Goal: Task Accomplishment & Management: Manage account settings

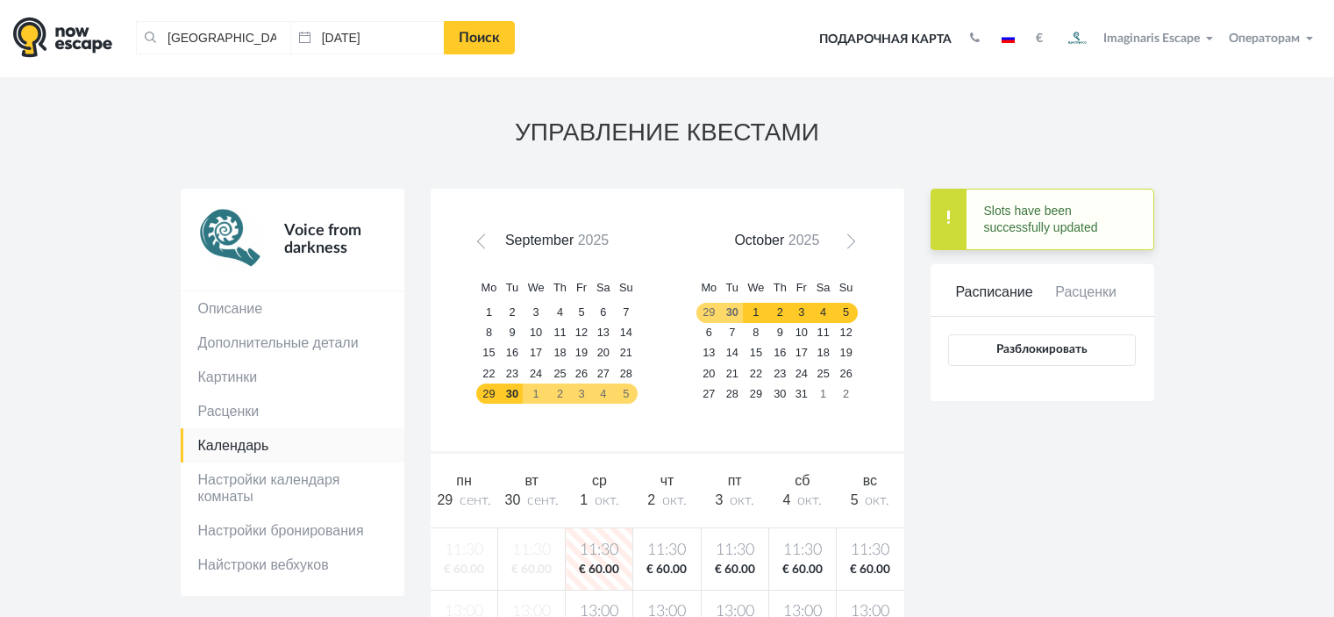
scroll to position [175, 0]
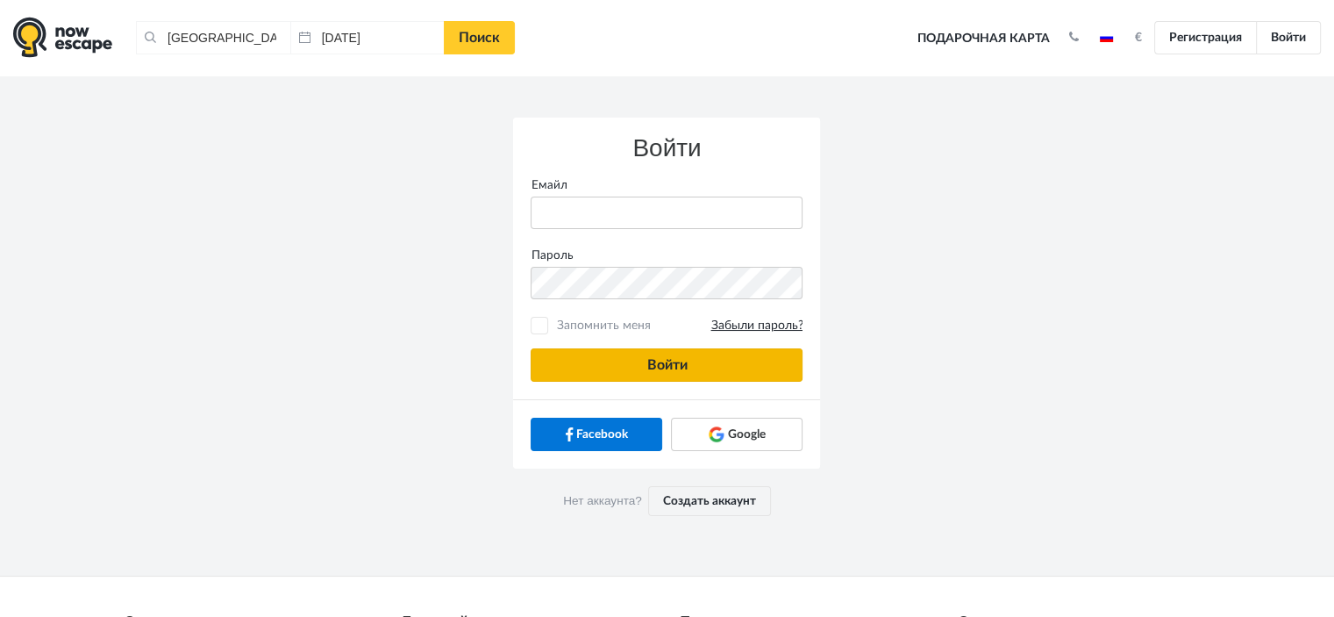
type input "anatoly@imaginaris.ee"
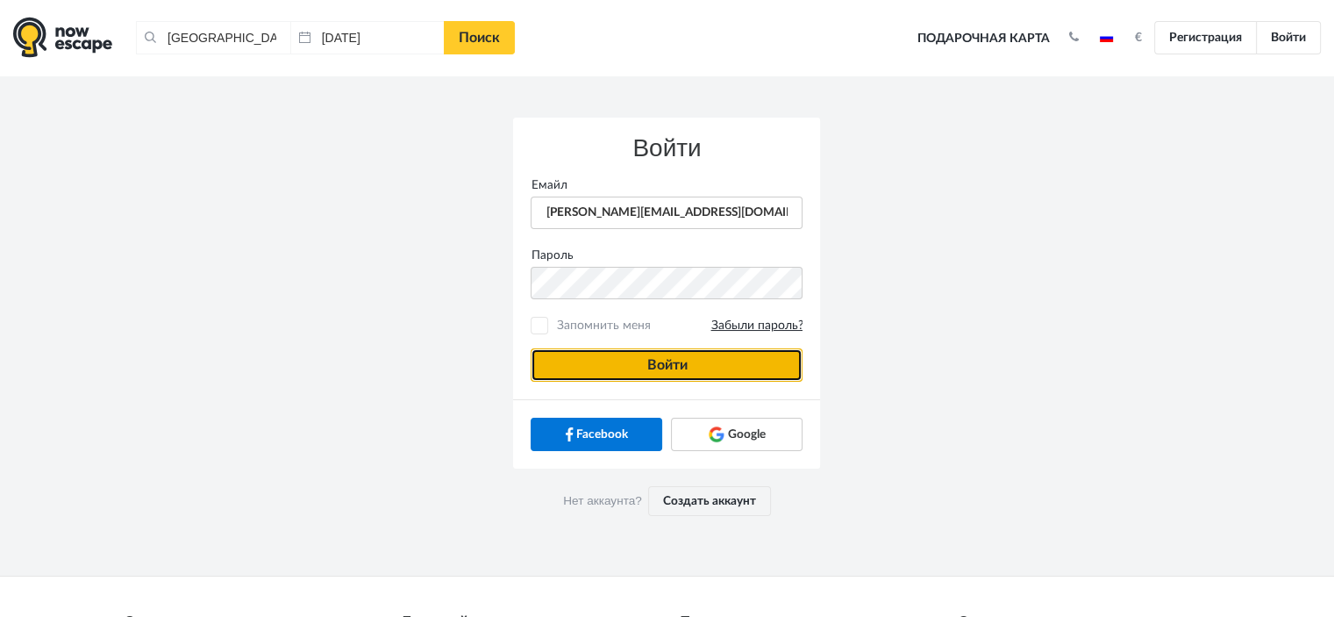
click at [721, 370] on button "Войти" at bounding box center [667, 364] width 272 height 33
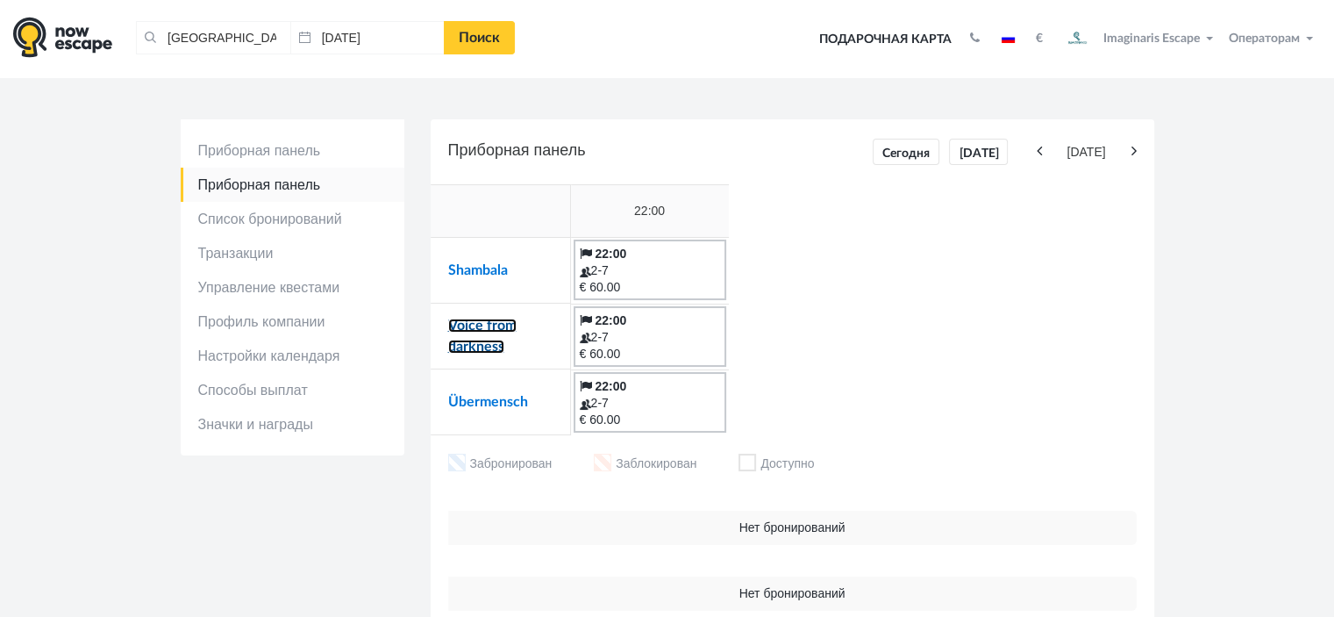
click at [495, 325] on link "Voice from darkness" at bounding box center [482, 335] width 68 height 35
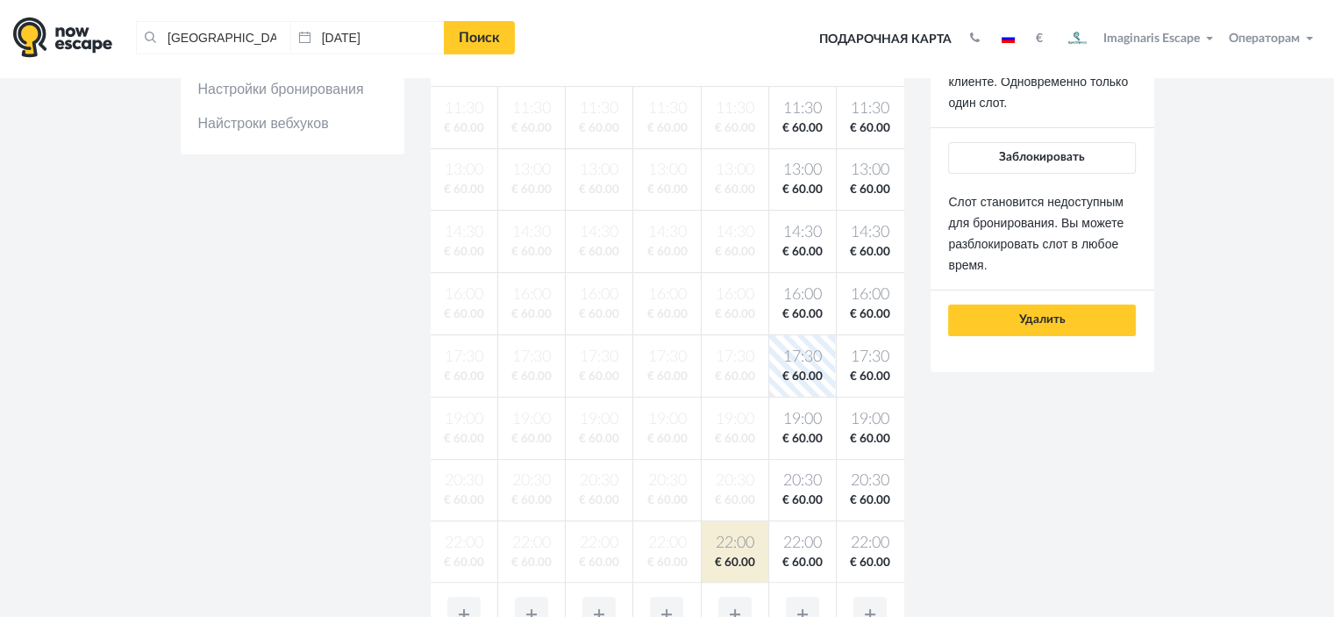
scroll to position [351, 0]
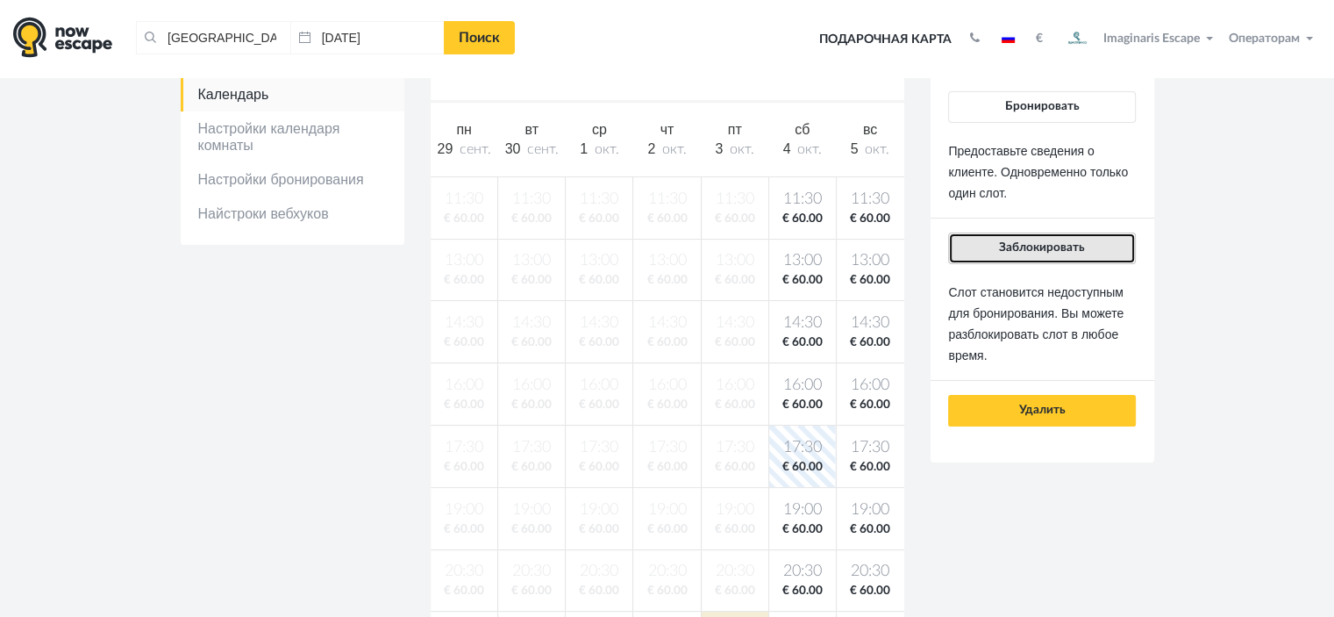
click at [1013, 254] on button "Заблокировать" at bounding box center [1041, 248] width 187 height 32
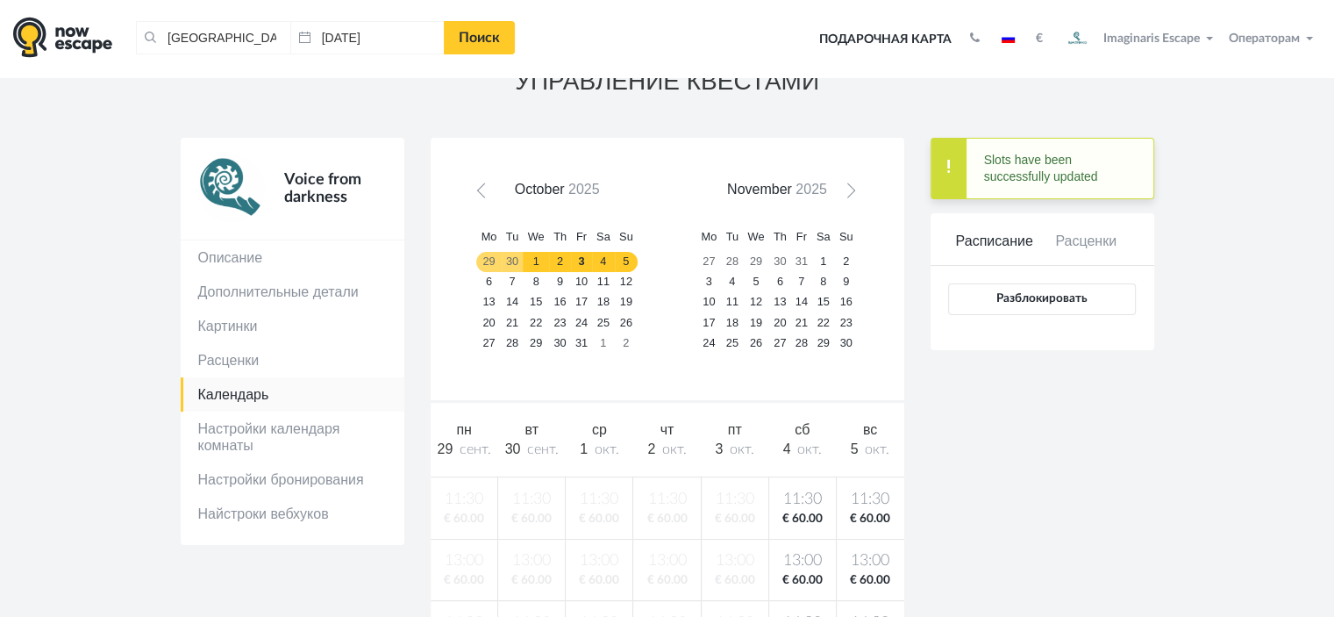
scroll to position [0, 0]
